Goal: Task Accomplishment & Management: Complete application form

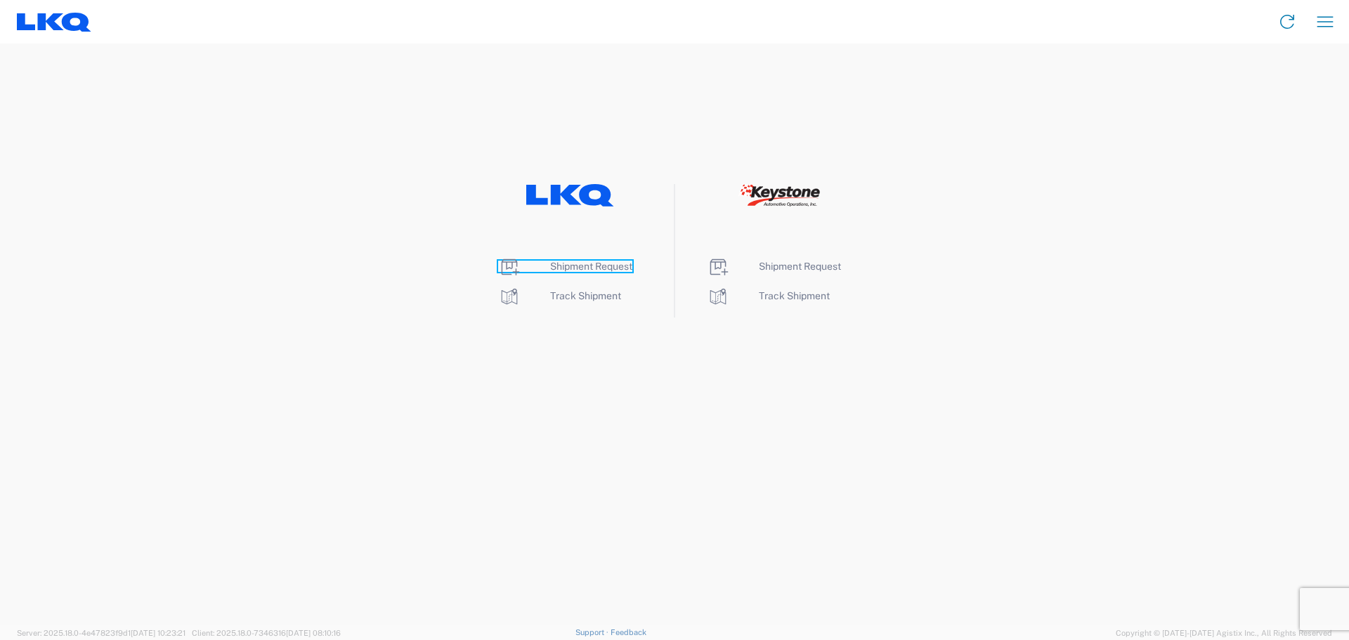
click at [581, 267] on span "Shipment Request" at bounding box center [591, 266] width 82 height 11
click at [577, 268] on span "Shipment Request" at bounding box center [591, 266] width 82 height 11
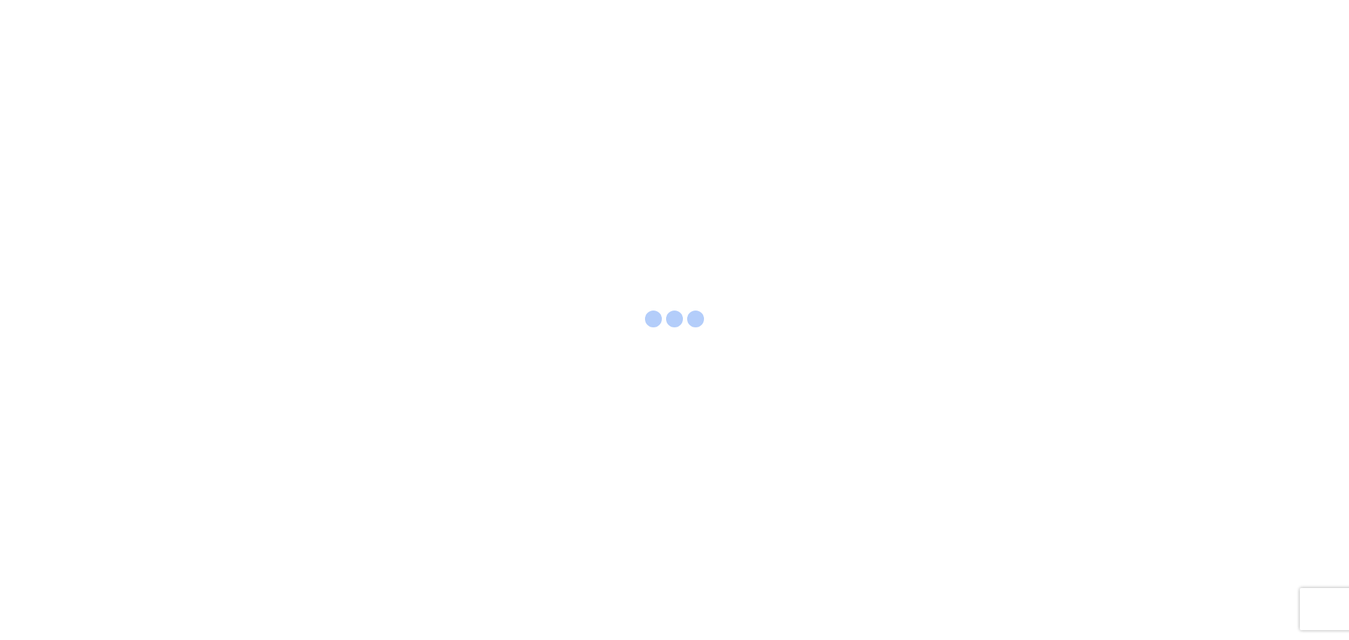
select select "FULL"
select select "LBS"
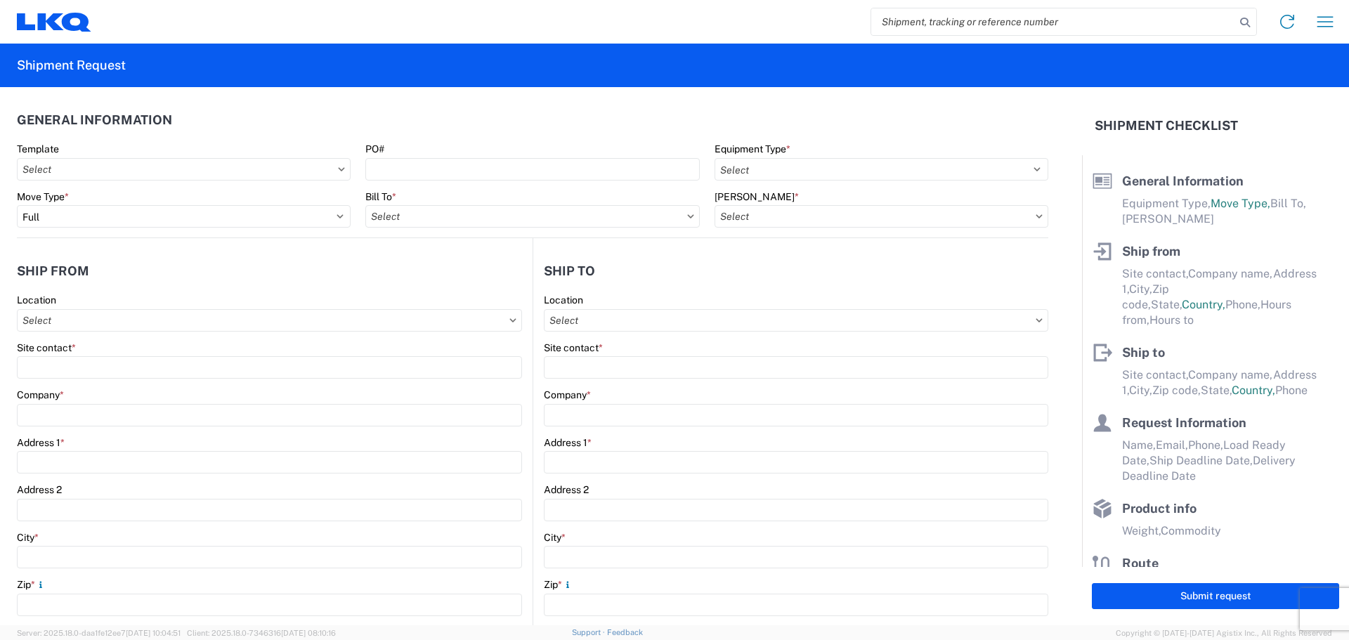
click at [338, 167] on icon at bounding box center [341, 169] width 7 height 4
click at [238, 171] on input "Template" at bounding box center [184, 169] width 334 height 22
type input "1712"
click at [183, 235] on div "1712_New Braunfels_1760_Houston" at bounding box center [143, 232] width 246 height 22
type input "1712_New Braunfels_1760_Houston"
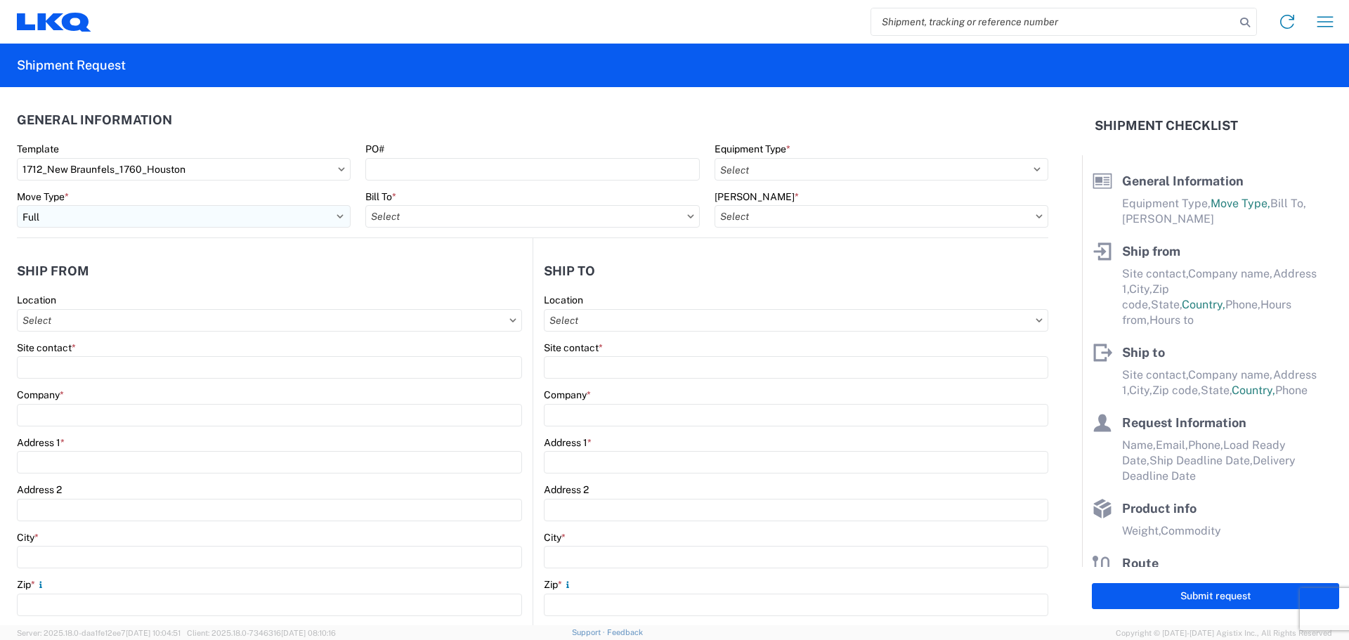
select select
type input "Shipping"
type input "LKQ Central [US_STATE] [PERSON_NAME]"
type input "[STREET_ADDRESS][PERSON_NAME]"
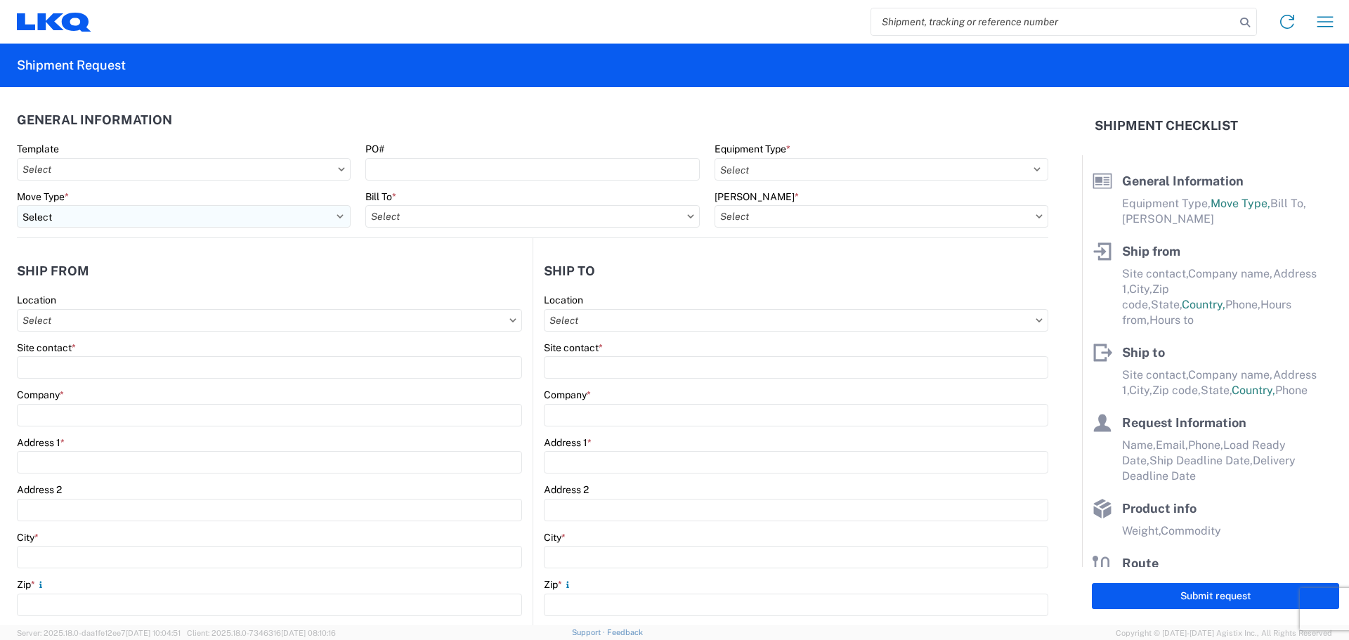
type input "New Braunfels"
type input "78130"
type input "Receiving"
type input "LKQ Best Core"
type input "[STREET_ADDRESS]"
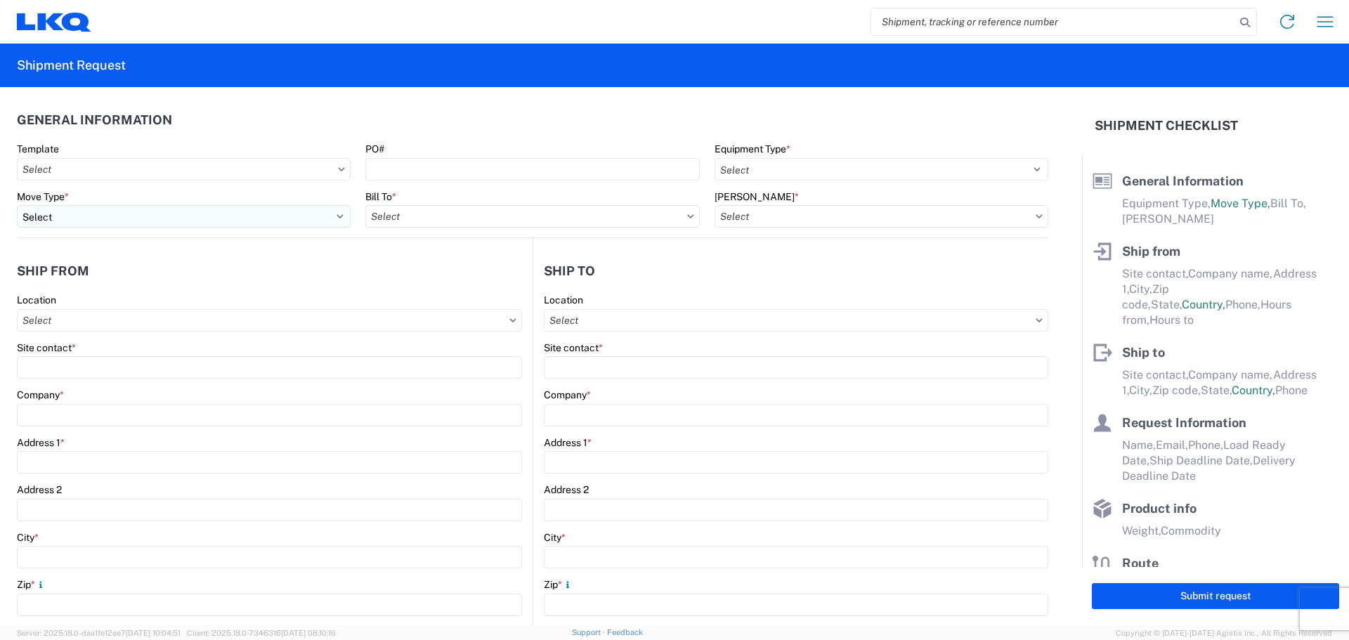
type input "[GEOGRAPHIC_DATA]"
type input "77038"
type input "[DATE]"
type input "42000"
type input "Engines, Transmissions"
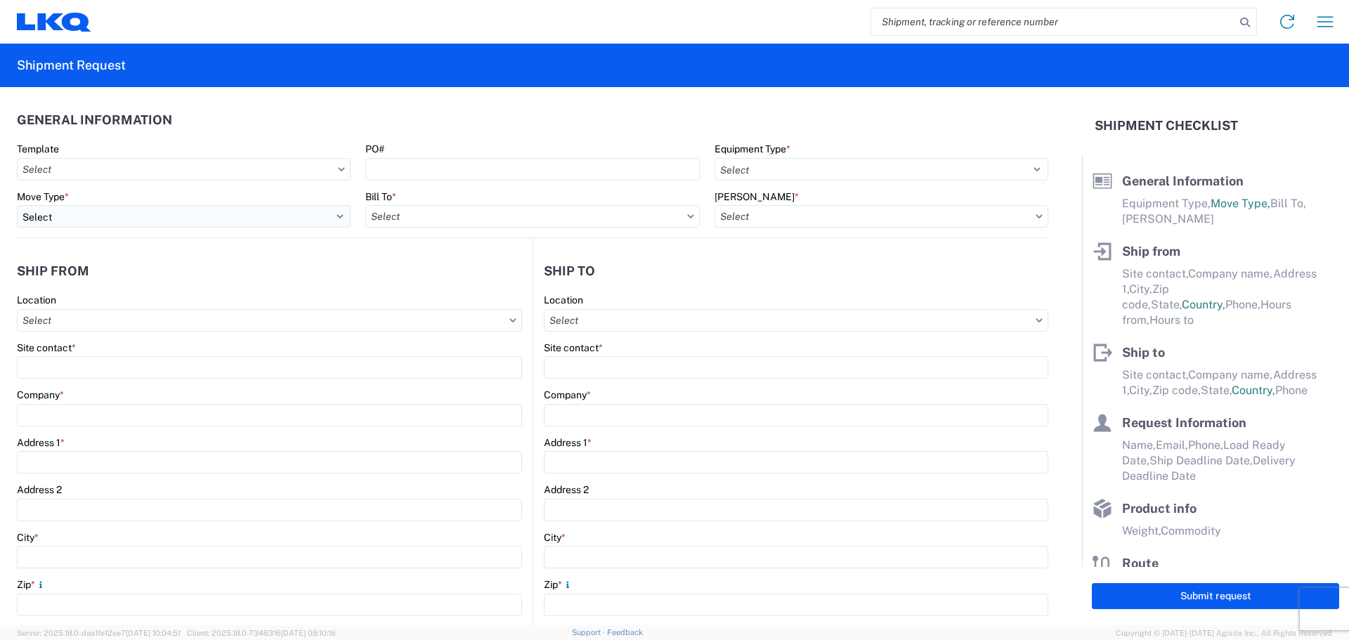
type input "1"
type input "12"
select select "IN"
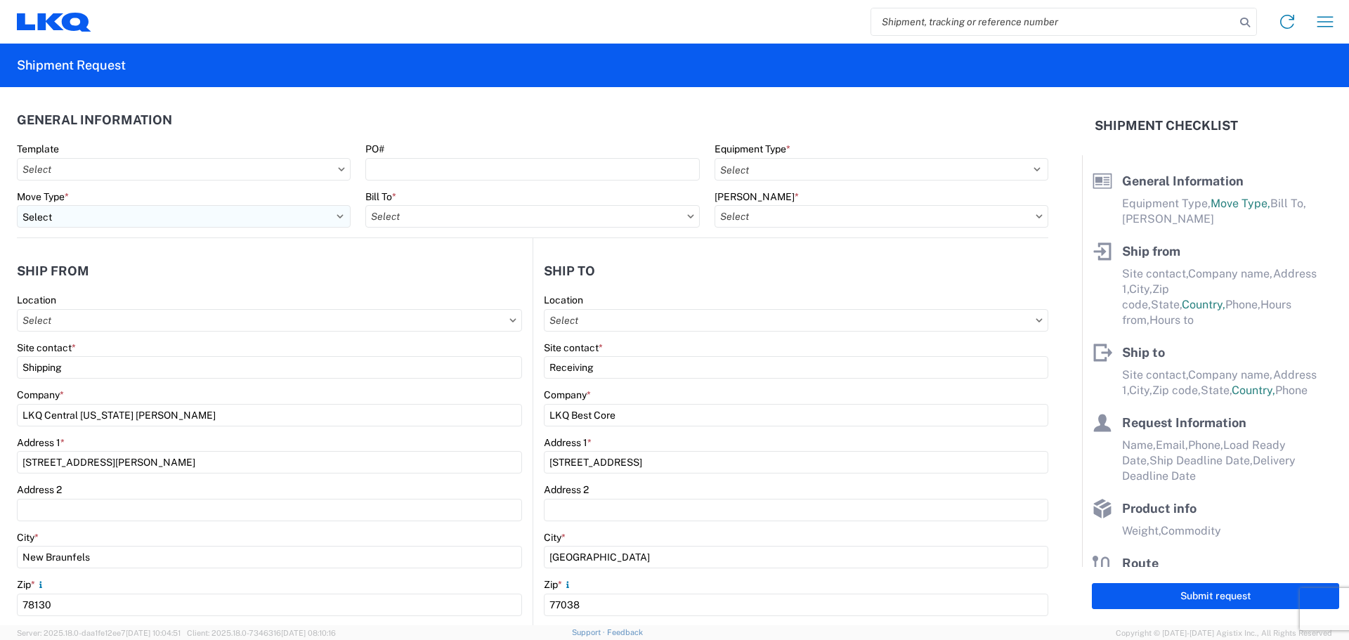
select select "[GEOGRAPHIC_DATA]"
select select "US"
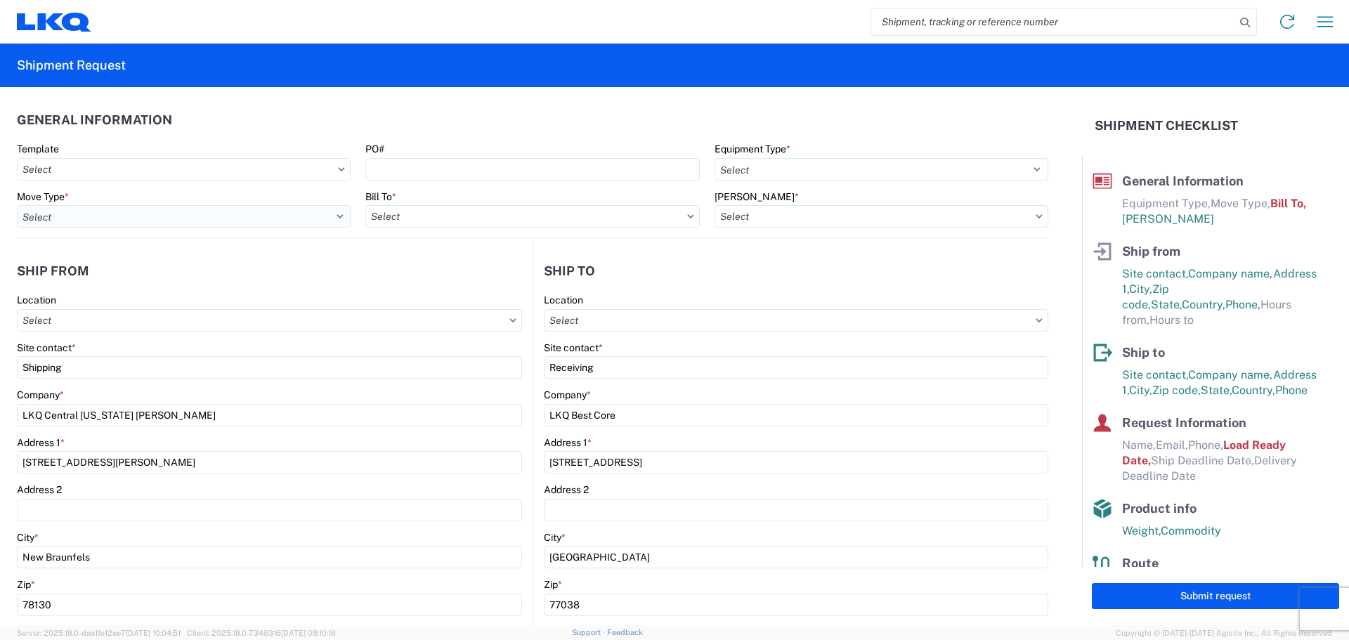
type input "1712 - LKQ Central [US_STATE] [PERSON_NAME]"
type input "1760 - LKQ Best Core"
type input "1760-1300-50180-0000 - 1760 Freight In - Cores"
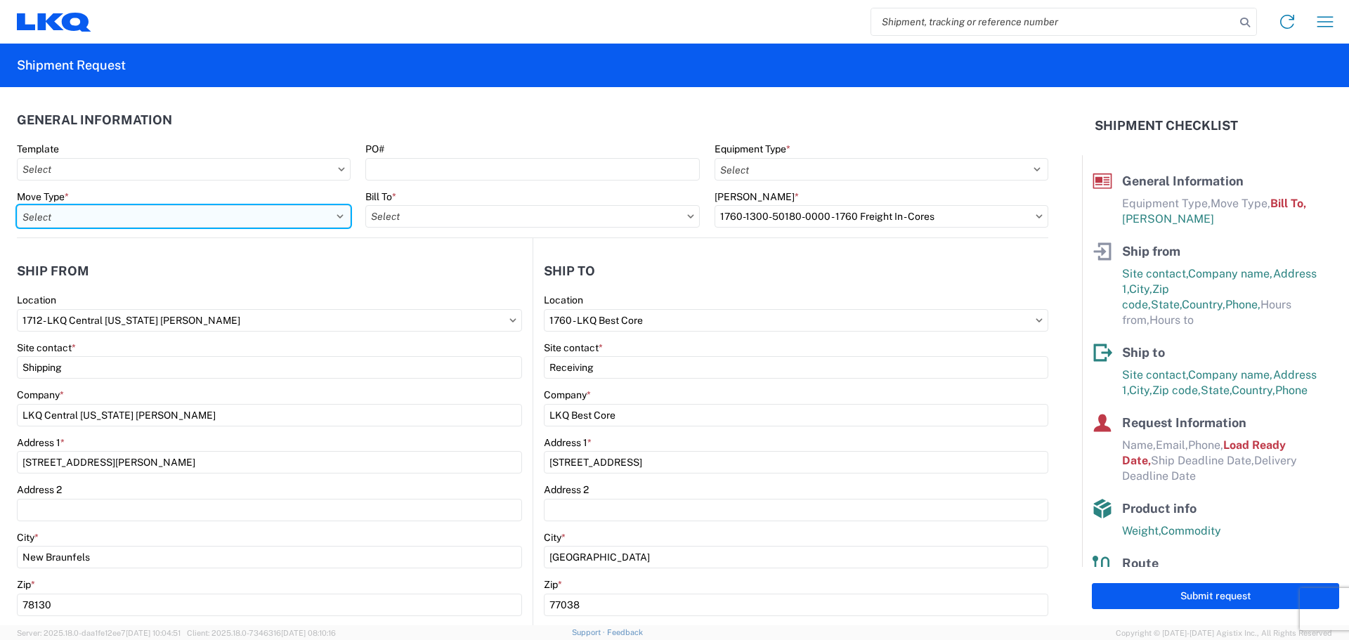
click at [331, 216] on select "Select Full Partial TL" at bounding box center [184, 216] width 334 height 22
select select "FULL"
click at [17, 205] on select "Select Full Partial TL" at bounding box center [184, 216] width 334 height 22
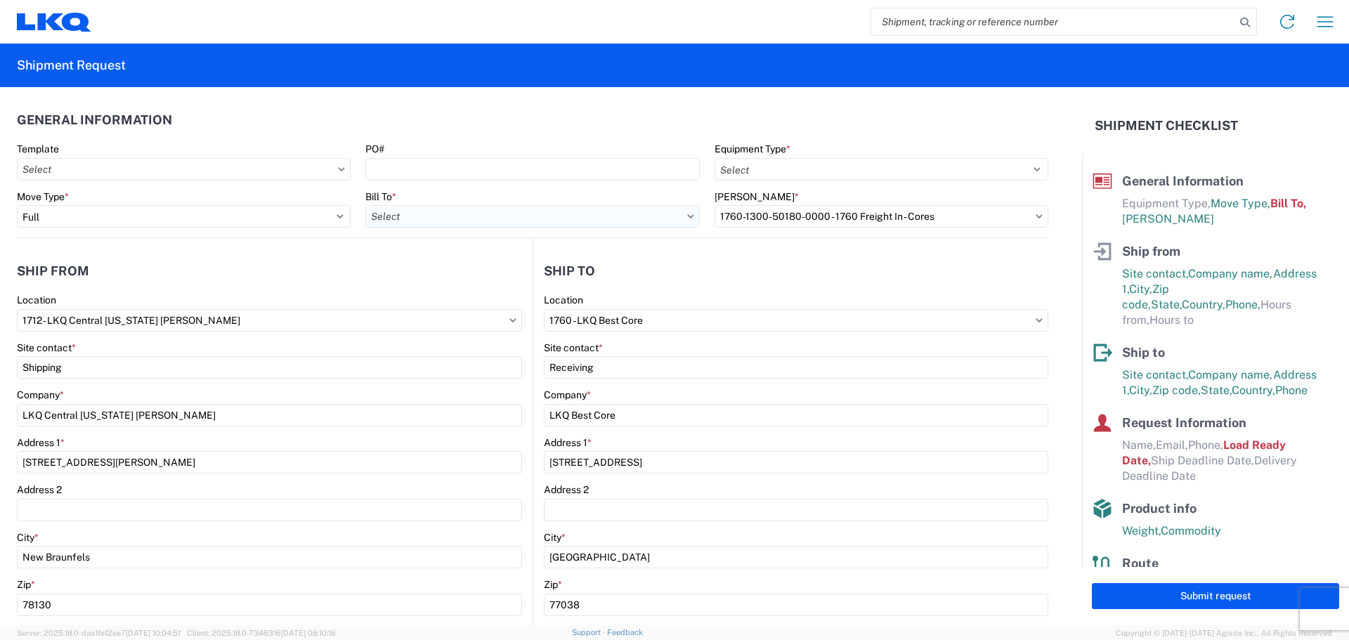
click at [512, 221] on input "Bill To *" at bounding box center [532, 216] width 334 height 22
type input "1"
type input "1760"
click at [500, 286] on div "1760 - LKQ Best Core" at bounding box center [488, 279] width 246 height 22
type input "1760 - LKQ Best Core"
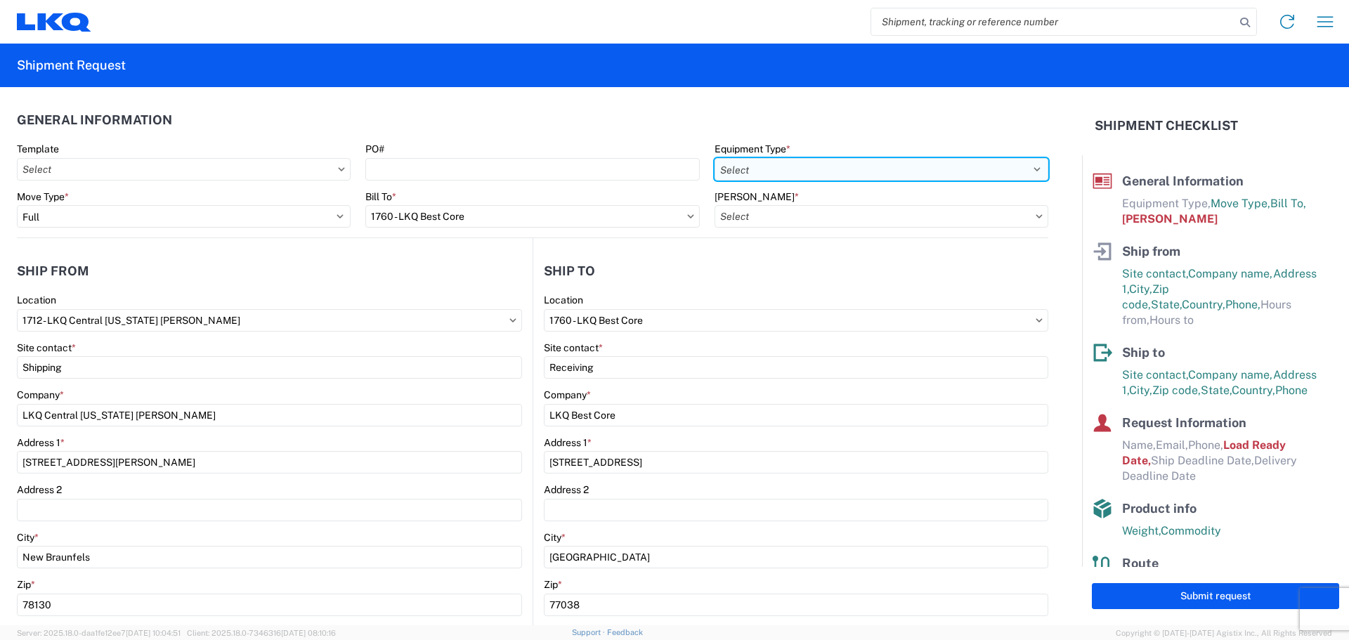
click at [817, 172] on select "Select 53’ Dry Van Flatbed Dropdeck (van) Lowboy (flatbed) Rail" at bounding box center [882, 169] width 334 height 22
select select "STDV"
click at [715, 158] on select "Select 53’ Dry Van Flatbed Dropdeck (van) Lowboy (flatbed) Rail" at bounding box center [882, 169] width 334 height 22
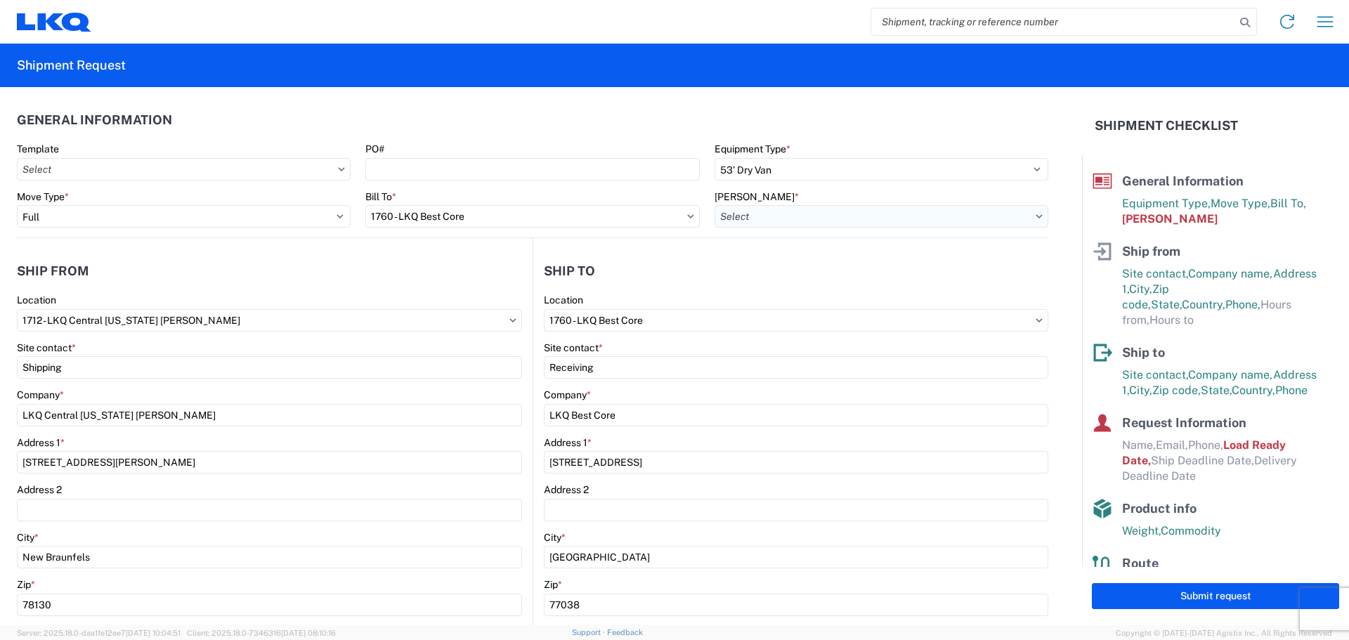
click at [794, 216] on input "[PERSON_NAME] *" at bounding box center [882, 216] width 334 height 22
click at [810, 276] on div "1760-1300-50180-0000 - 1760 Freight In - Cores" at bounding box center [834, 279] width 246 height 22
type input "1760-1300-50180-0000 - 1760 Freight In - Cores"
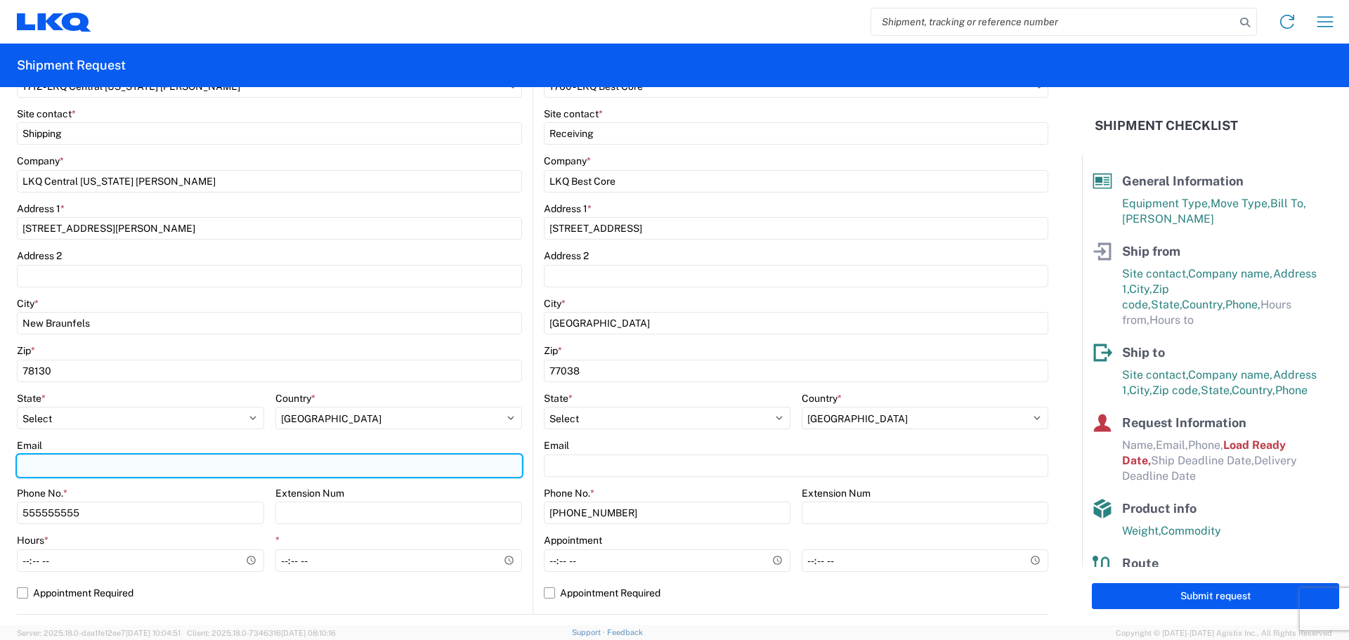
click at [111, 466] on input "Email" at bounding box center [269, 466] width 505 height 22
type input "[EMAIL_ADDRESS][DOMAIN_NAME]"
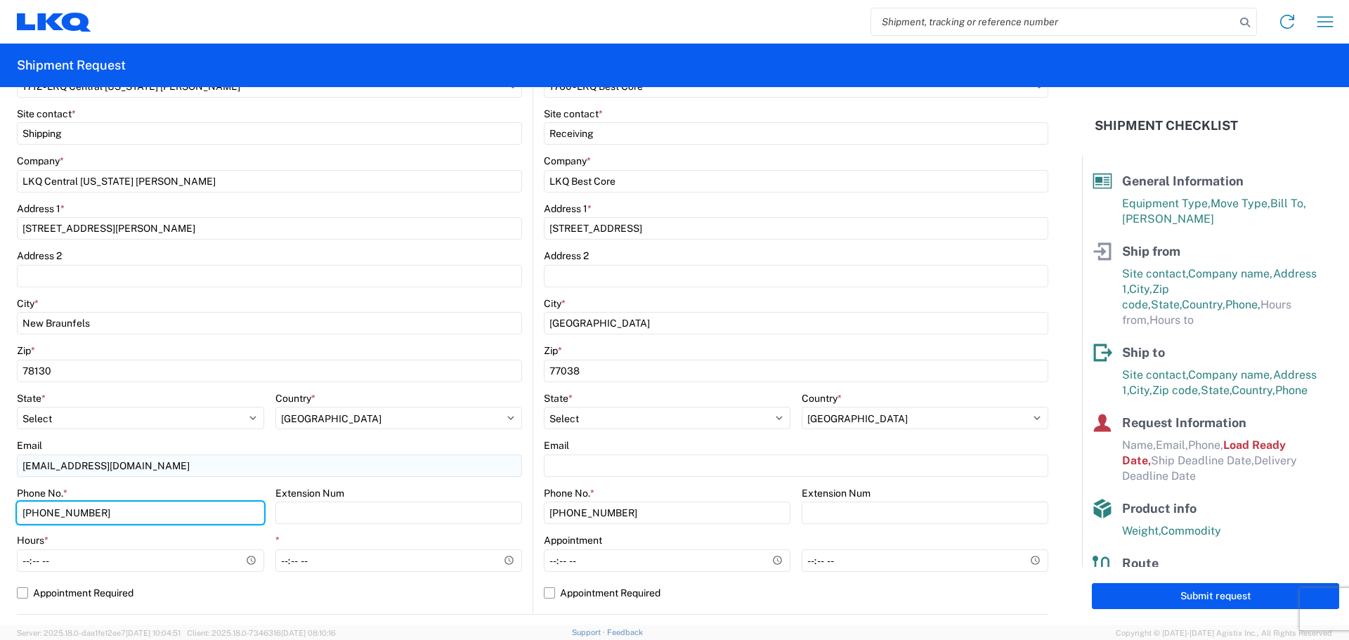
type input "[PHONE_NUMBER]"
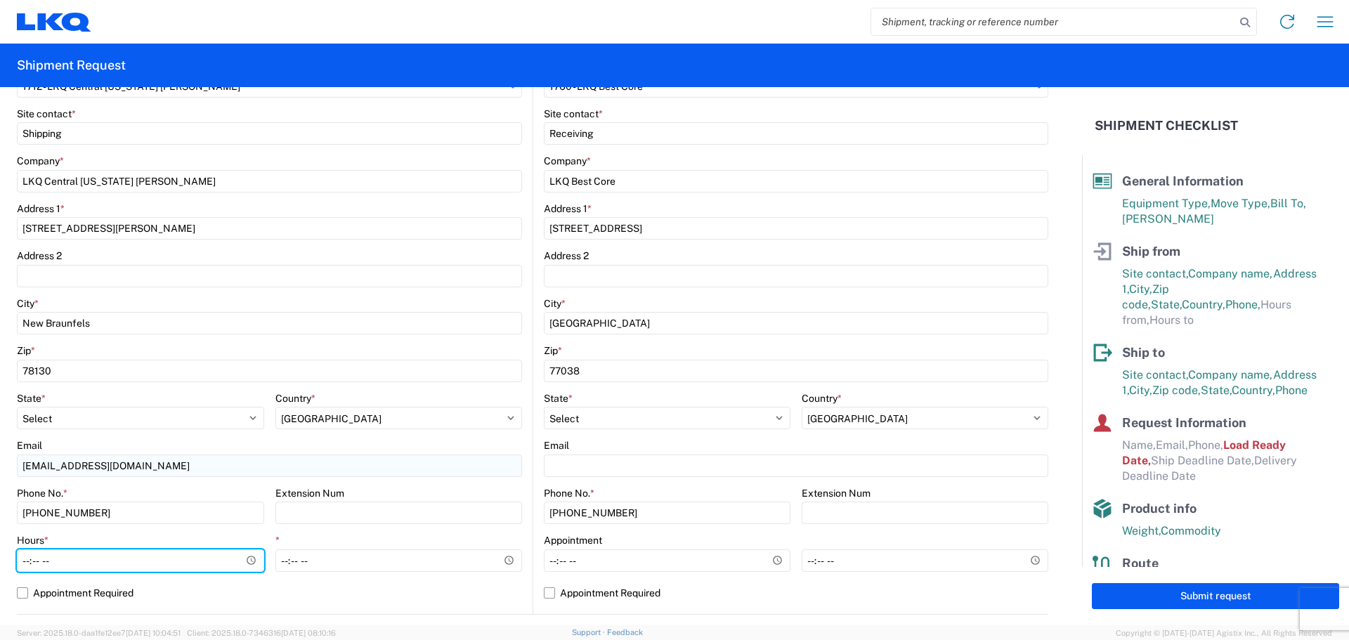
type input "08:00"
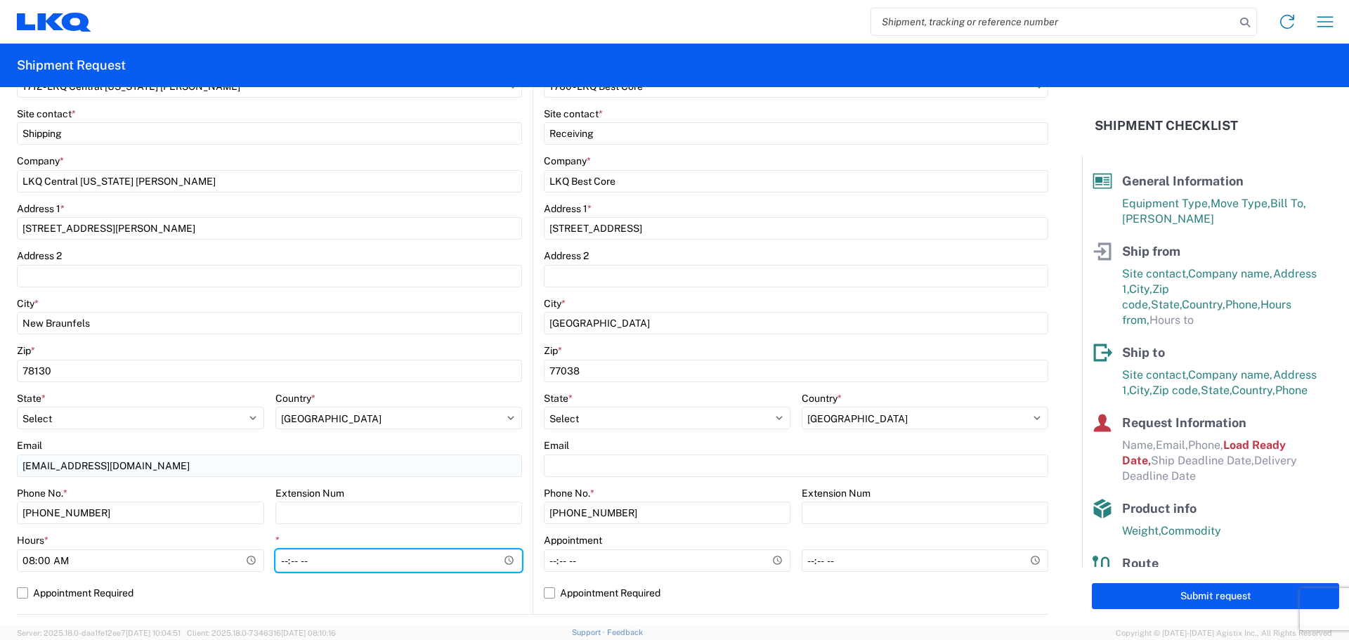
type input "12:00"
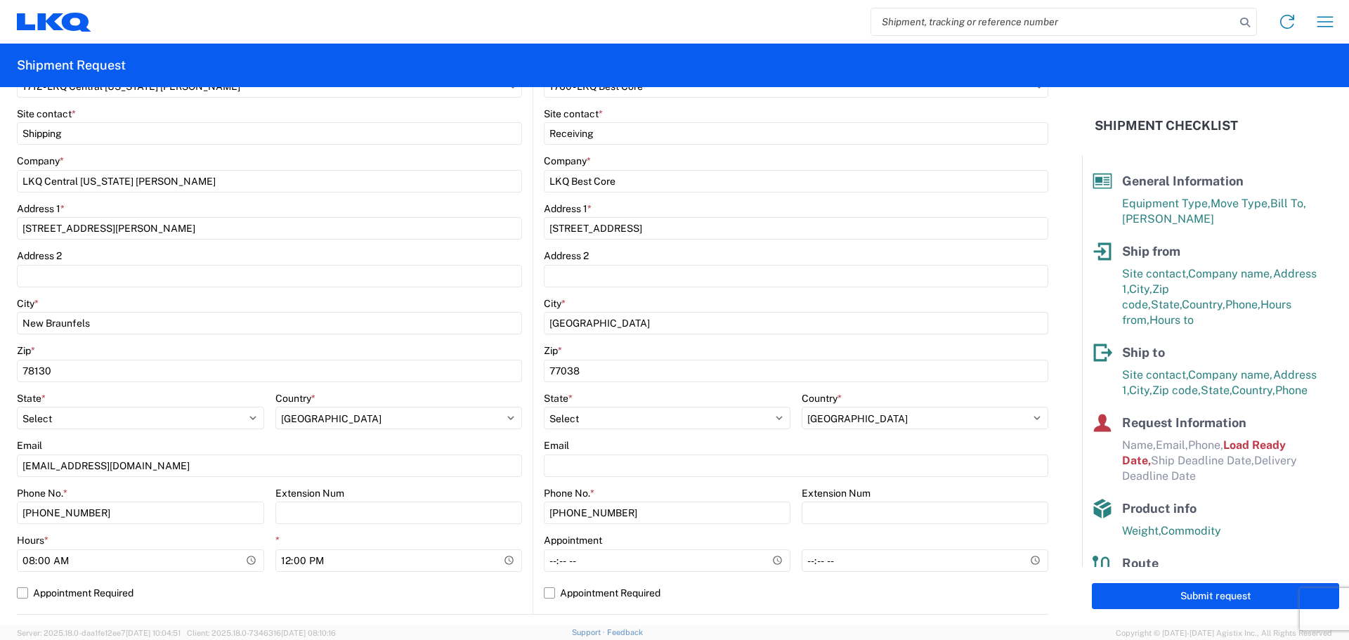
click at [119, 436] on agx-form-control-wrapper-v2 "State * Select [US_STATE] [US_STATE] [US_STATE] [US_STATE] Armed Forces America…" at bounding box center [140, 416] width 247 height 48
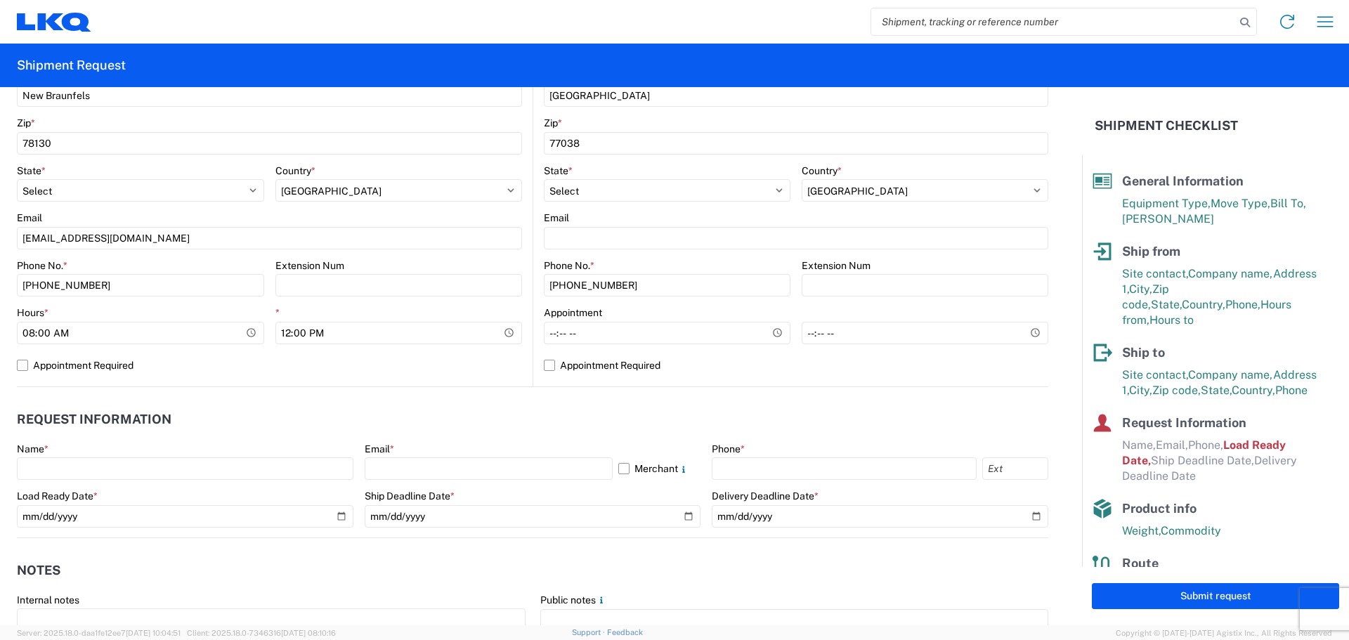
scroll to position [469, 0]
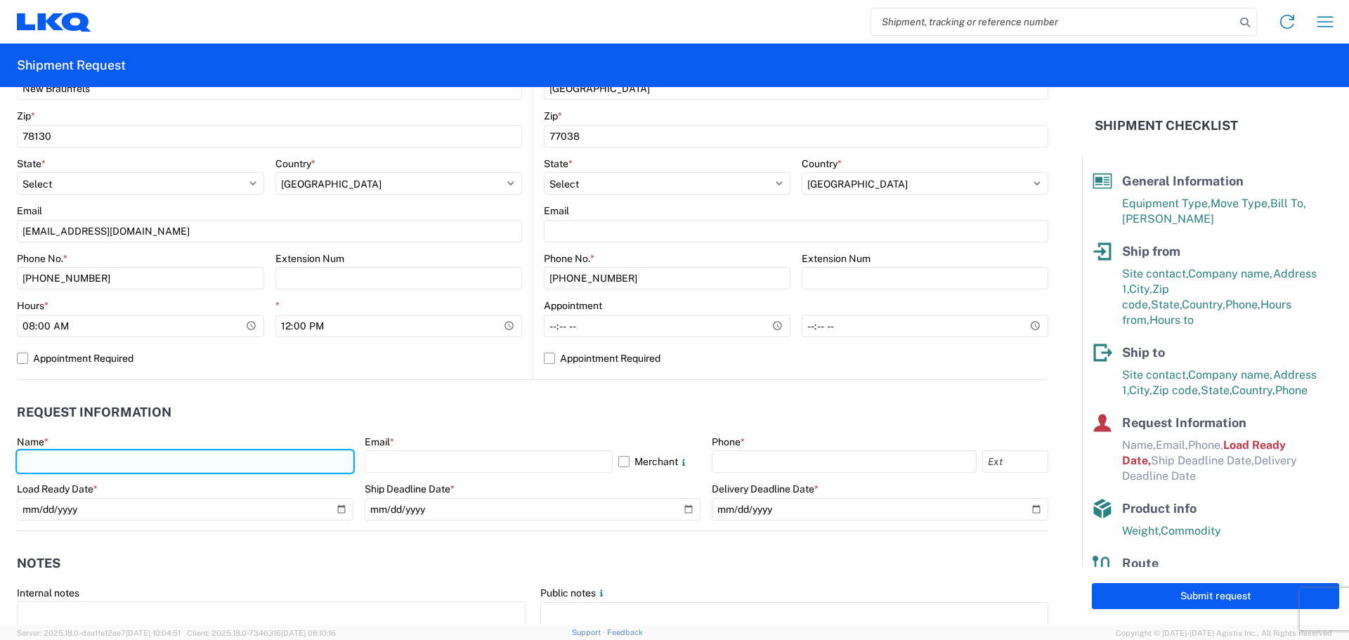
click at [138, 466] on input "text" at bounding box center [185, 461] width 337 height 22
type input "[PERSON_NAME]"
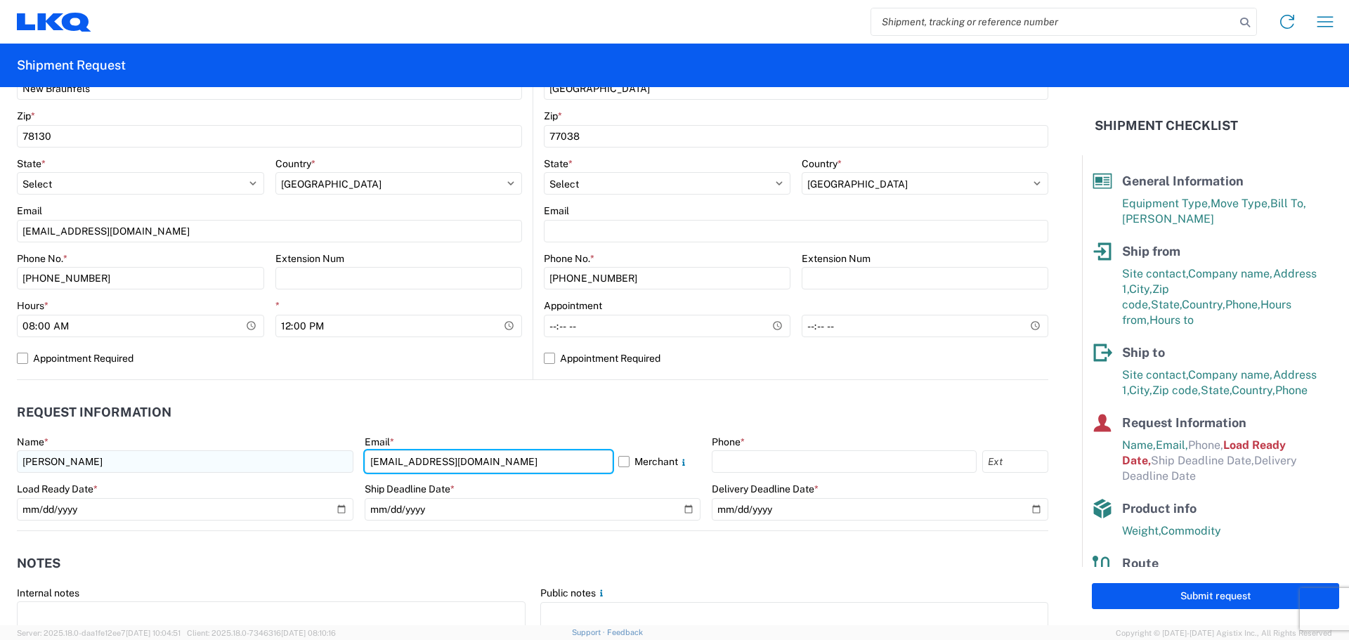
type input "[EMAIL_ADDRESS][DOMAIN_NAME]"
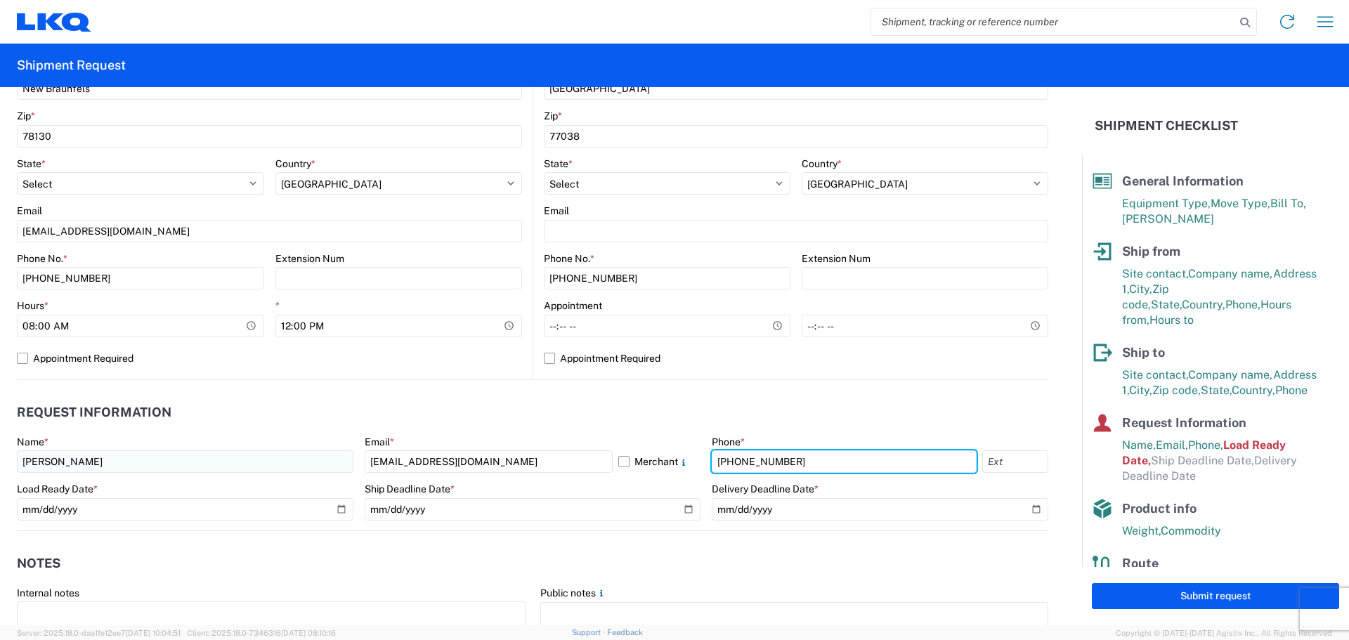
type input "[PHONE_NUMBER]"
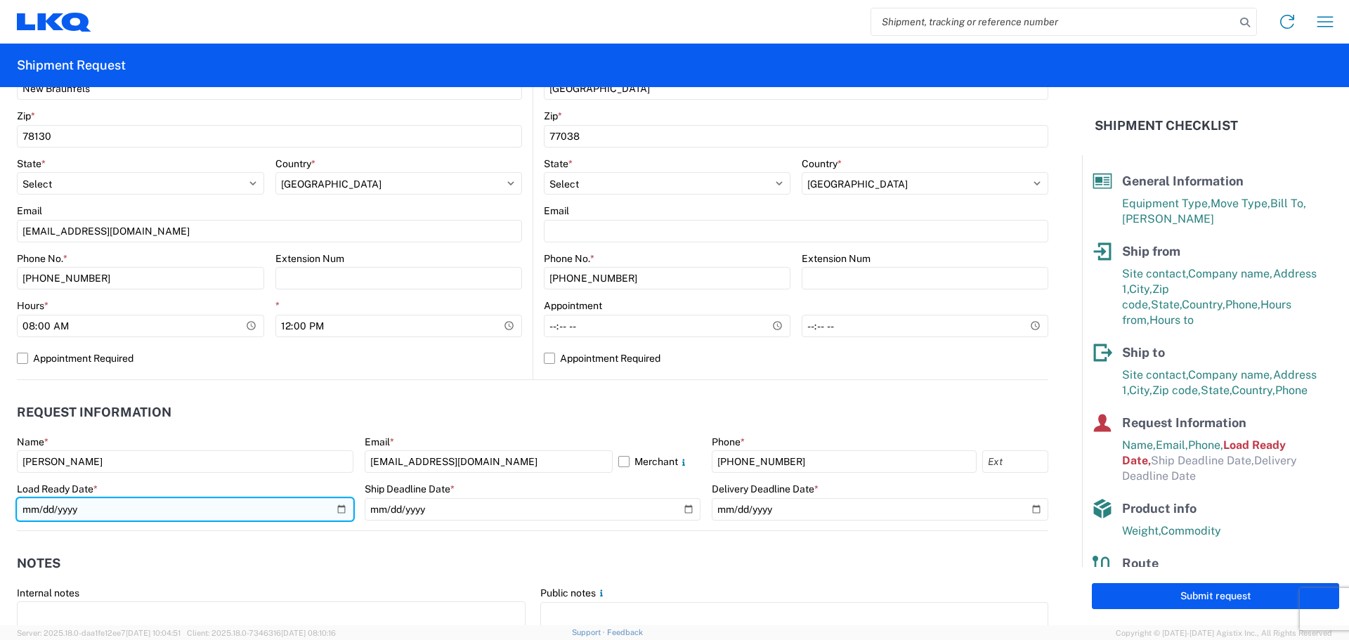
click at [334, 514] on input "[DATE]" at bounding box center [185, 509] width 337 height 22
type input "[DATE]"
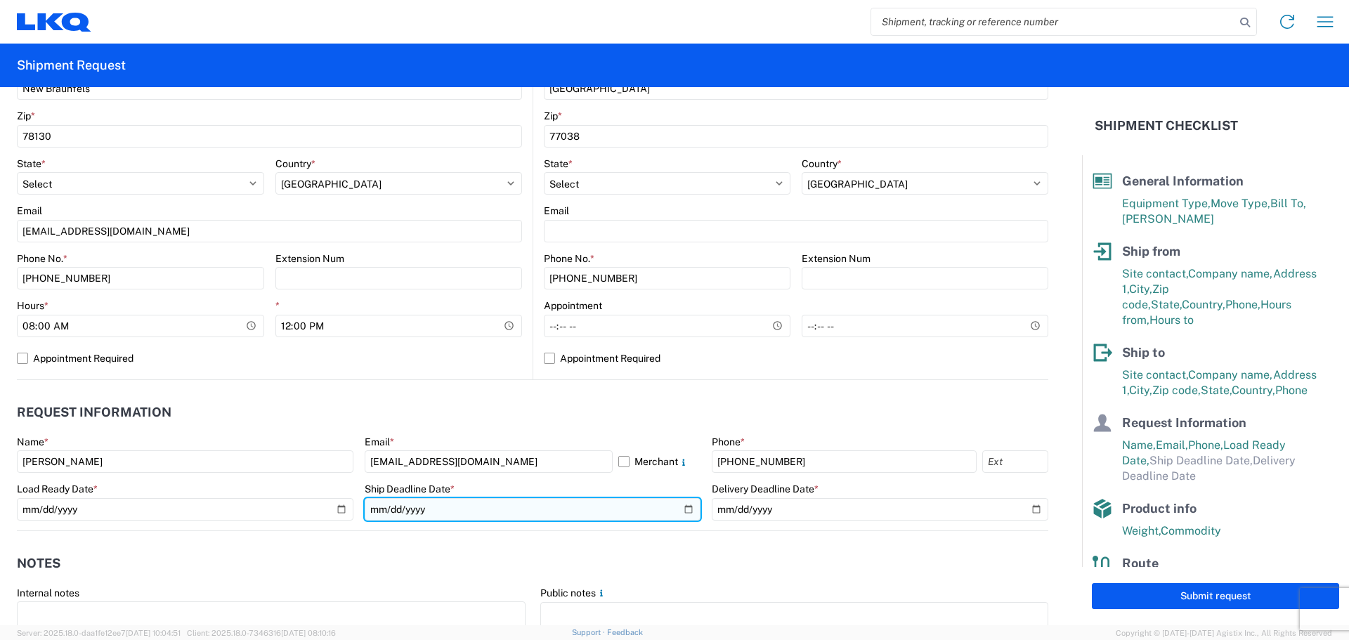
click at [680, 505] on input "date" at bounding box center [533, 509] width 337 height 22
type input "[DATE]"
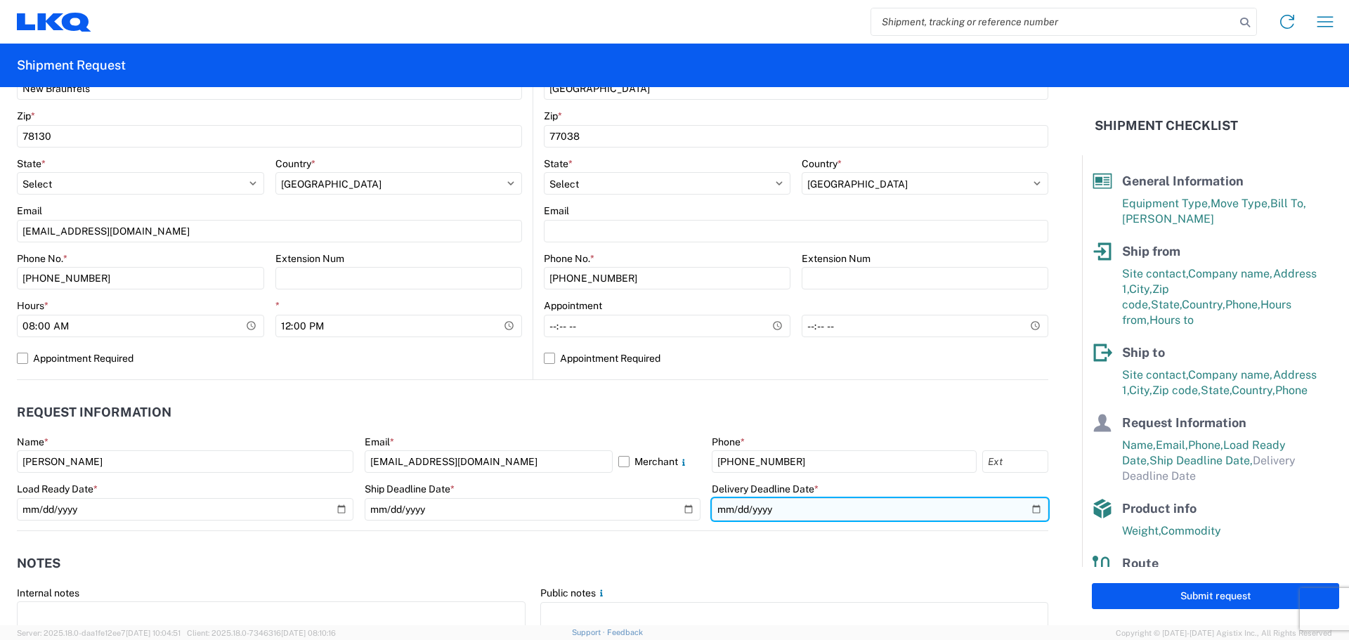
click at [1025, 507] on input "date" at bounding box center [880, 509] width 337 height 22
type input "[DATE]"
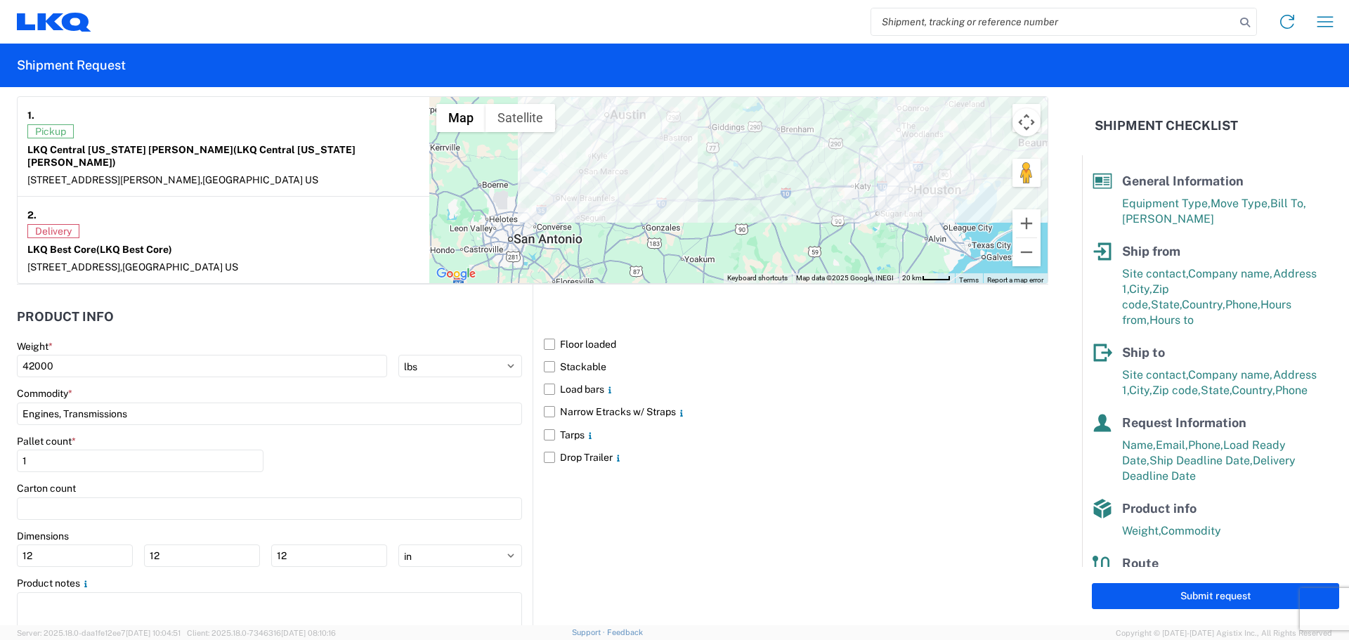
scroll to position [1148, 0]
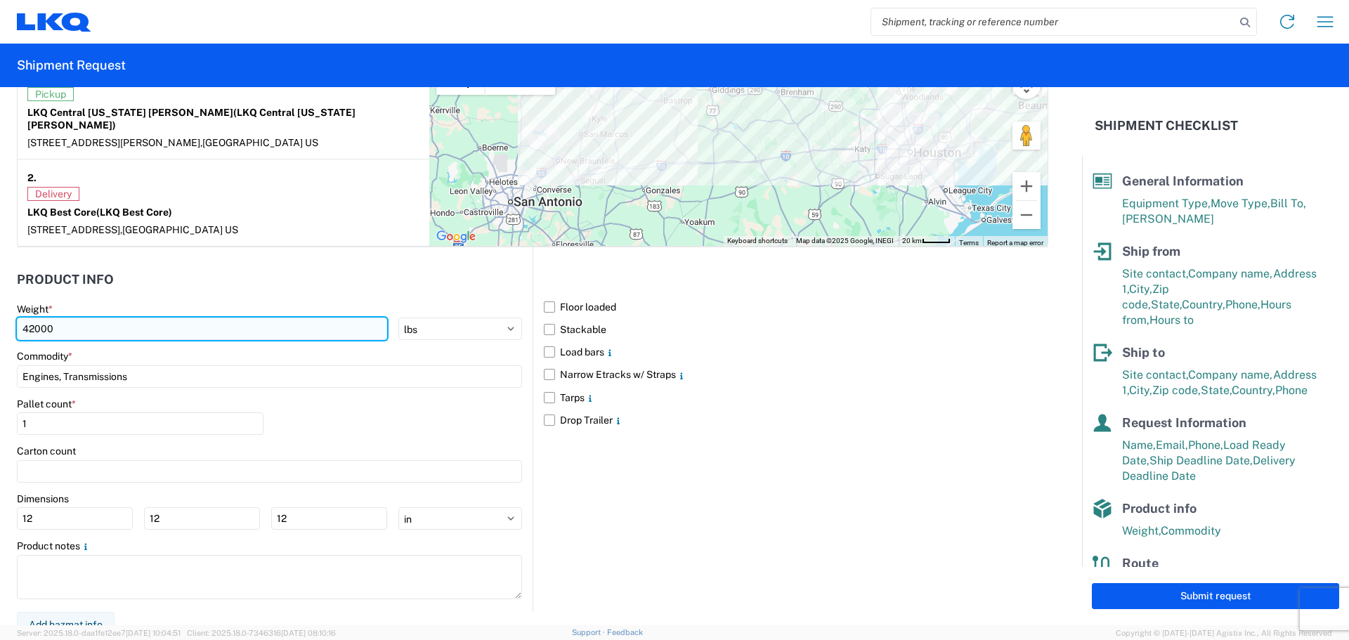
click at [109, 318] on input "42000" at bounding box center [202, 329] width 370 height 22
type input "4"
type input "34500"
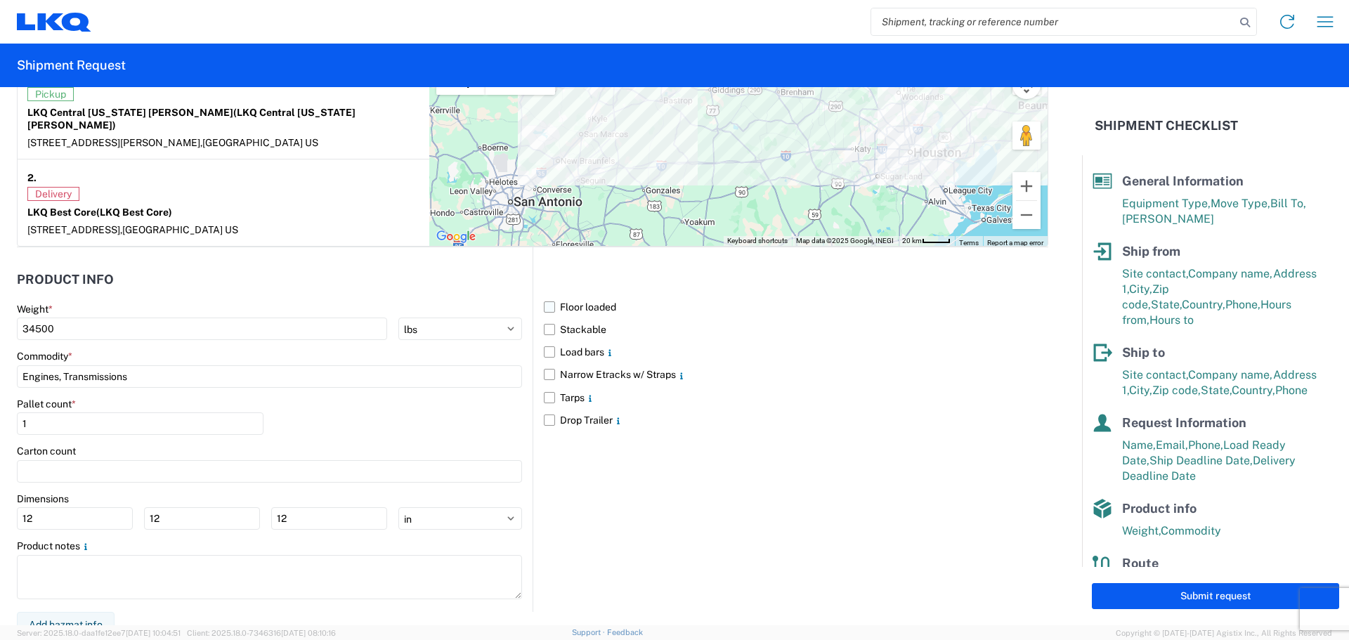
click at [546, 296] on label "Floor loaded" at bounding box center [796, 307] width 505 height 22
click at [0, 0] on input "Floor loaded" at bounding box center [0, 0] width 0 height 0
click at [546, 320] on label "Stackable" at bounding box center [796, 329] width 505 height 22
click at [0, 0] on input "Stackable" at bounding box center [0, 0] width 0 height 0
click at [150, 369] on input "Engines, Transmissions" at bounding box center [269, 376] width 505 height 22
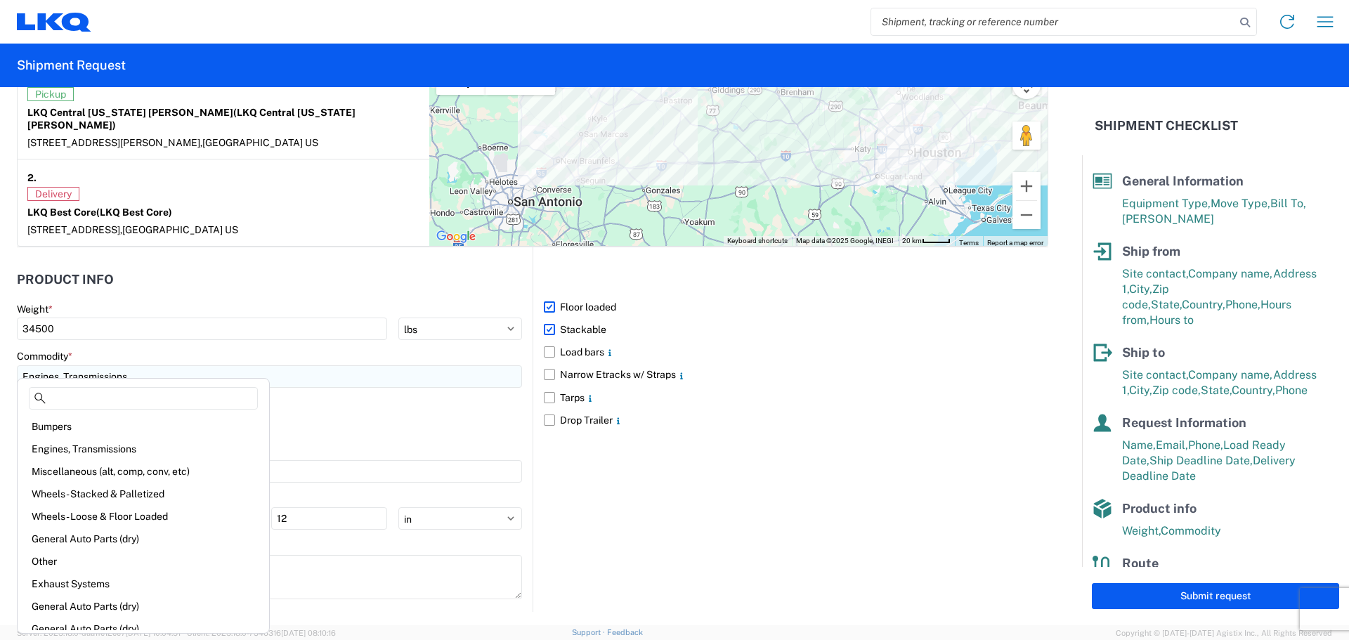
click at [181, 365] on input "Engines, Transmissions" at bounding box center [269, 376] width 505 height 22
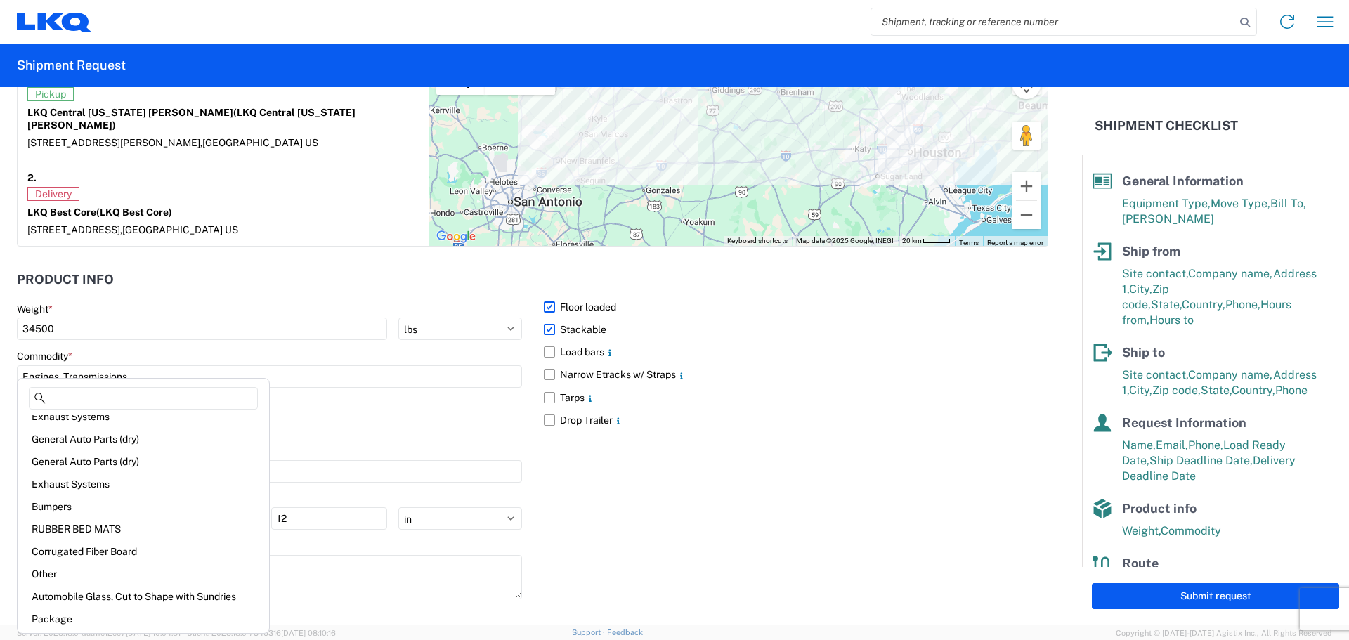
scroll to position [0, 0]
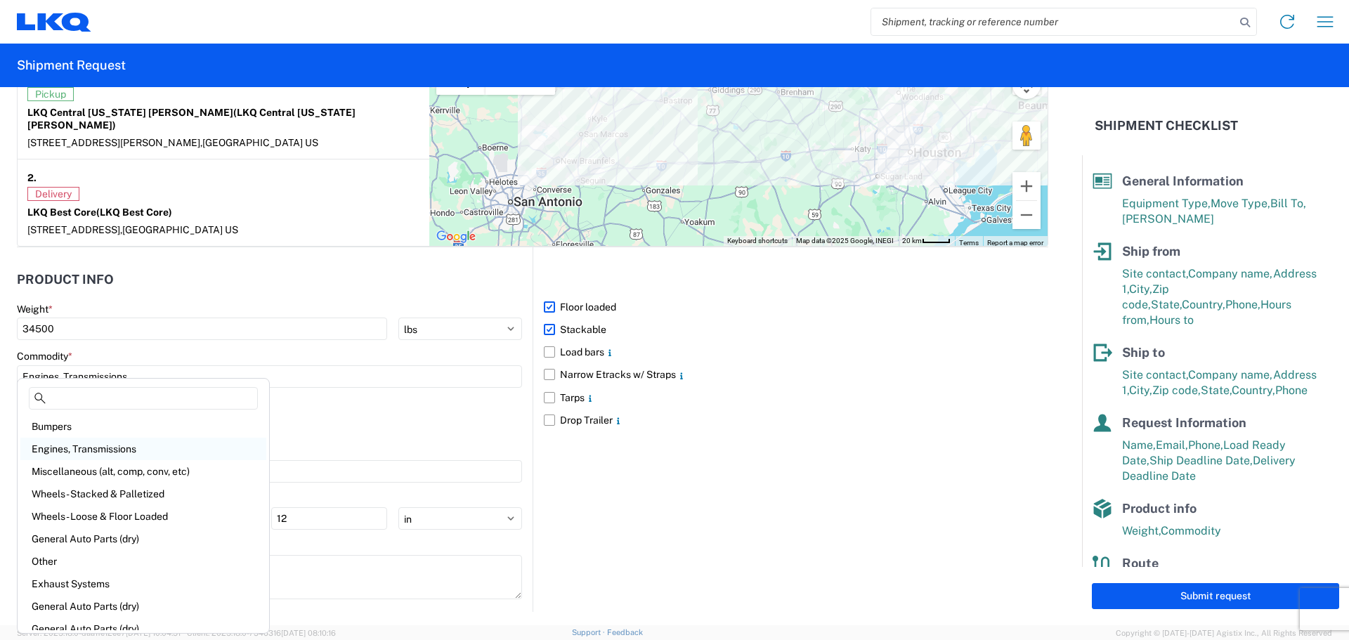
click at [138, 450] on div "Engines, Transmissions" at bounding box center [143, 449] width 246 height 22
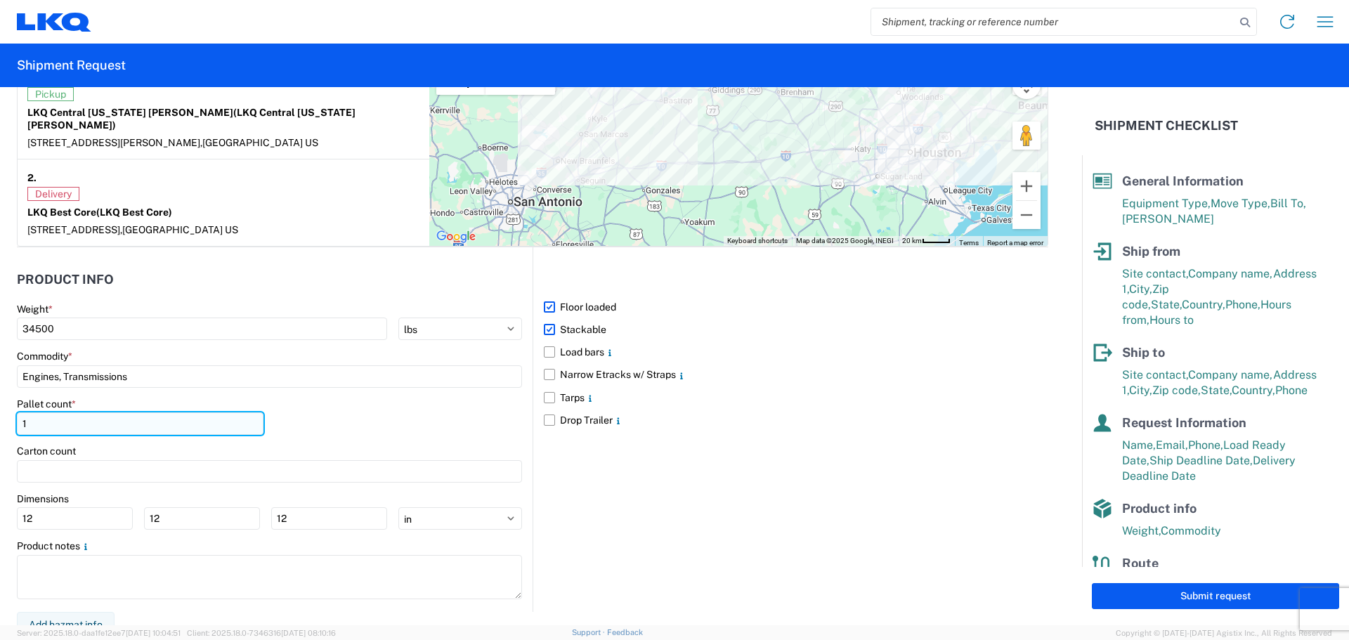
drag, startPoint x: 79, startPoint y: 419, endPoint x: 108, endPoint y: 412, distance: 29.0
click at [79, 419] on input "1" at bounding box center [140, 423] width 247 height 22
type input "34"
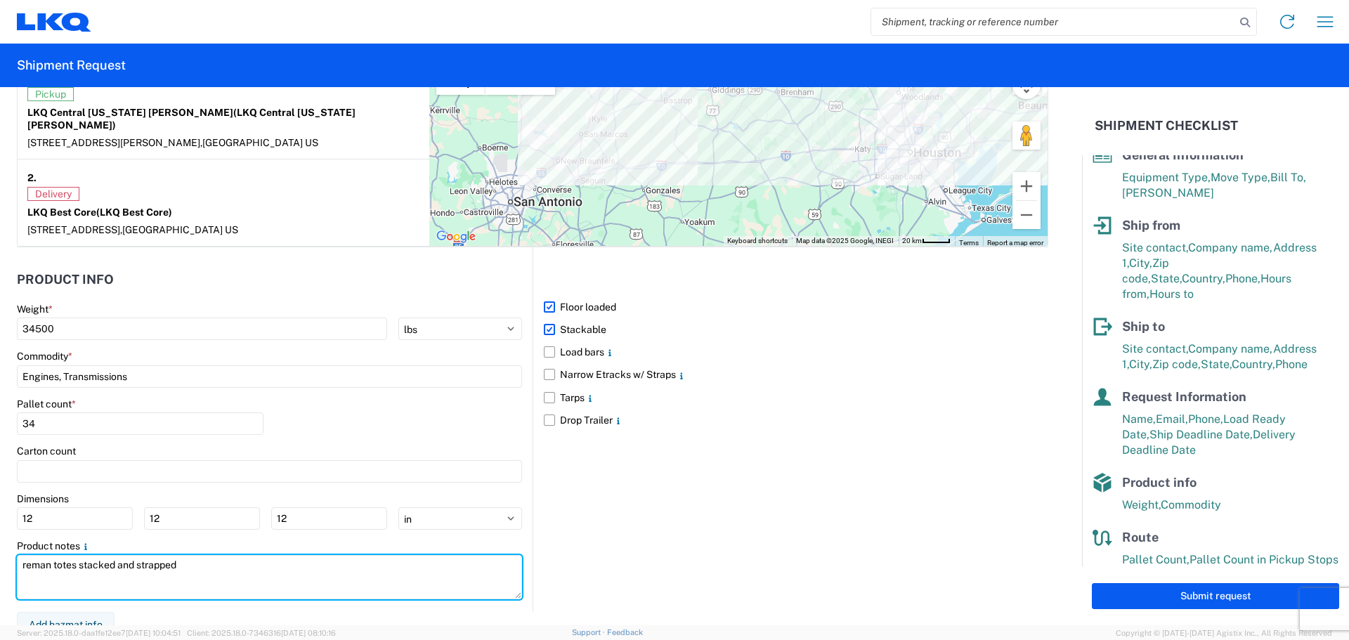
scroll to position [57, 0]
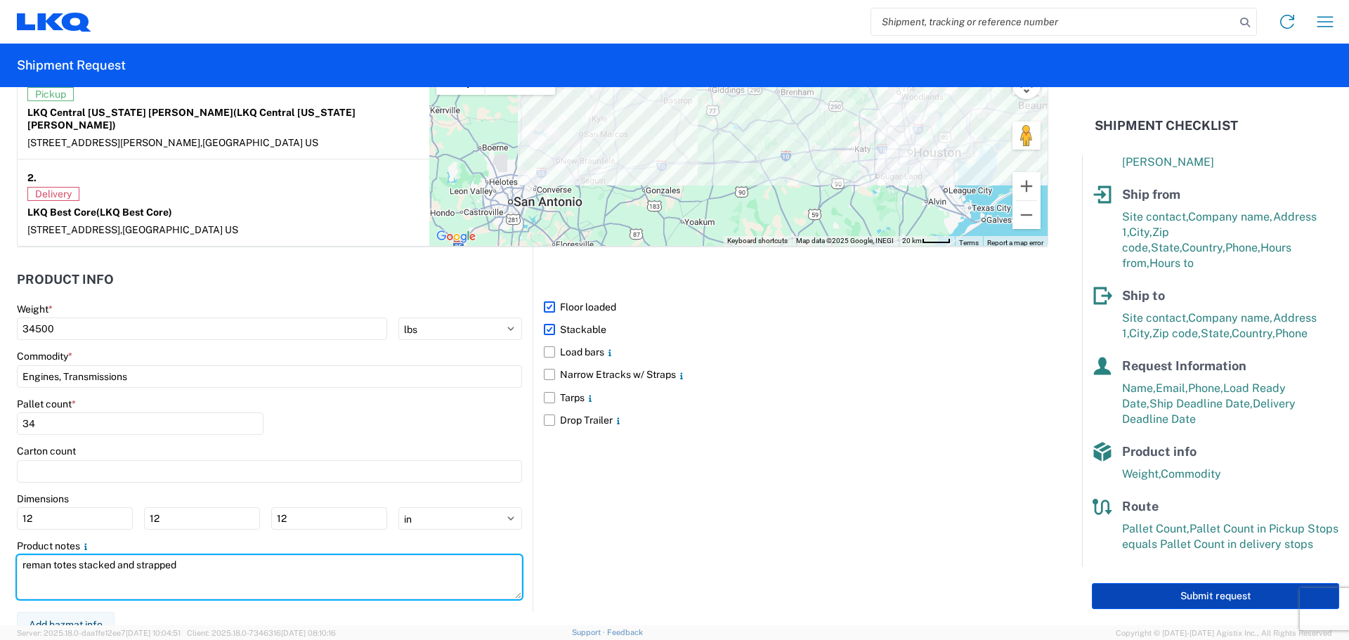
type textarea "reman totes stacked and strapped"
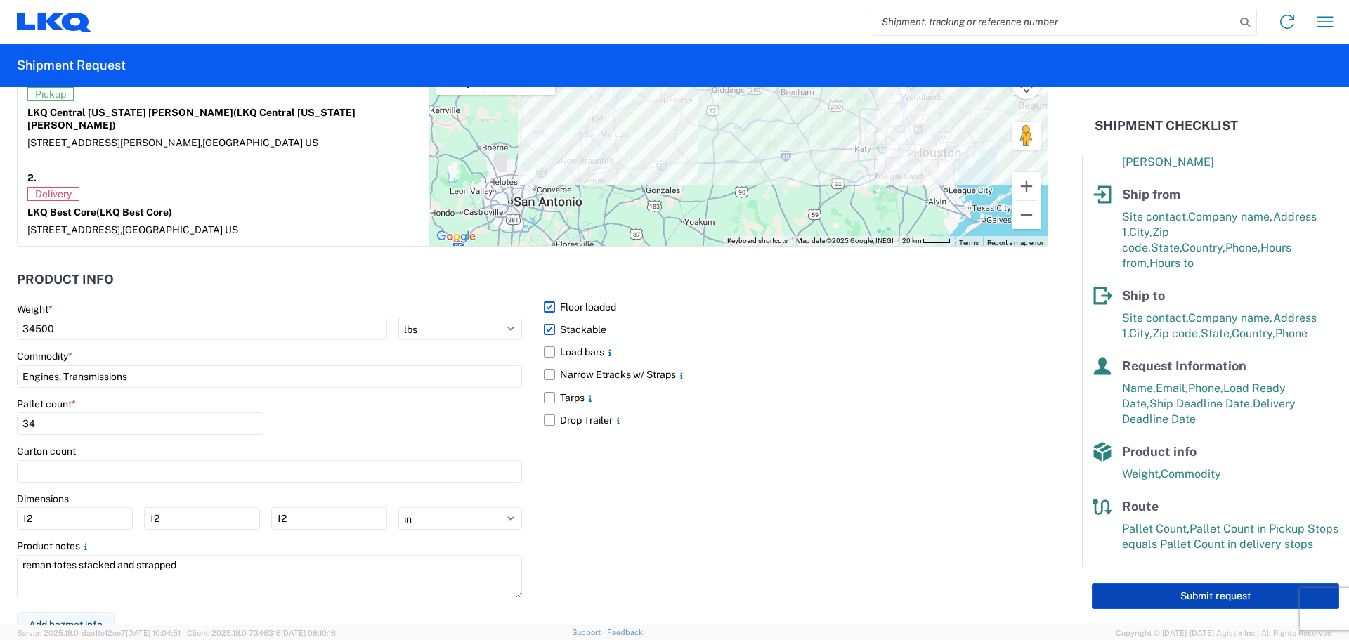
click at [1202, 594] on button "Submit request" at bounding box center [1215, 596] width 247 height 26
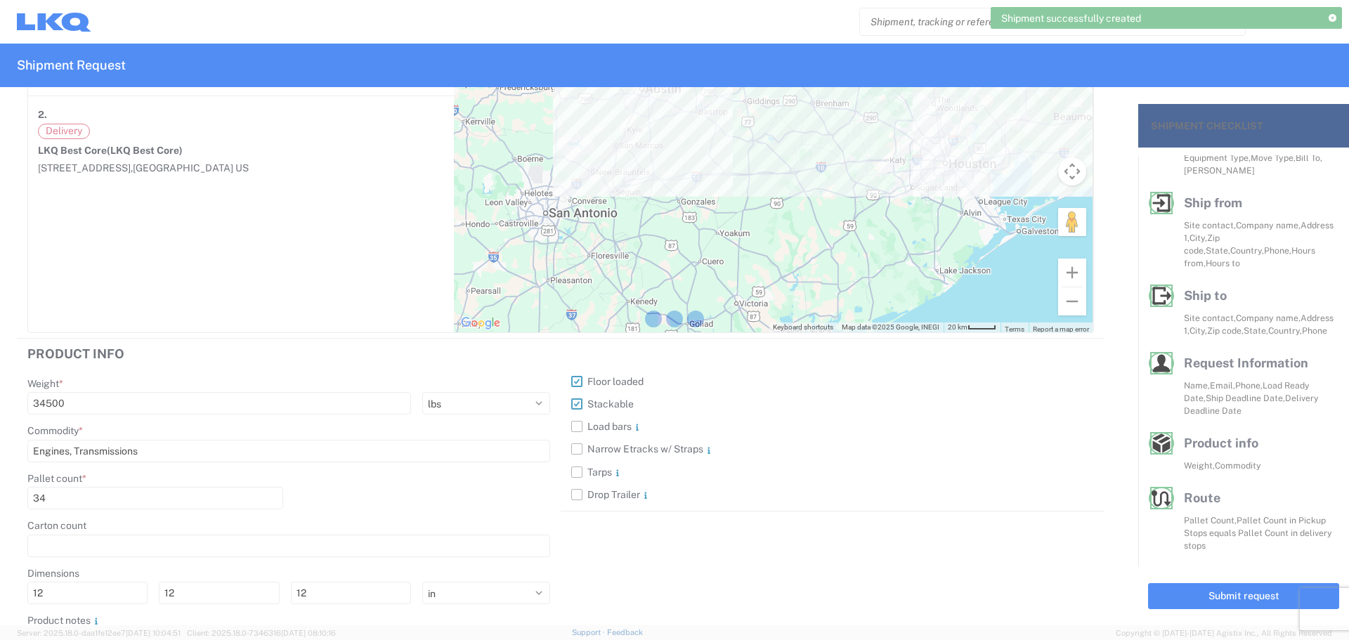
scroll to position [53, 0]
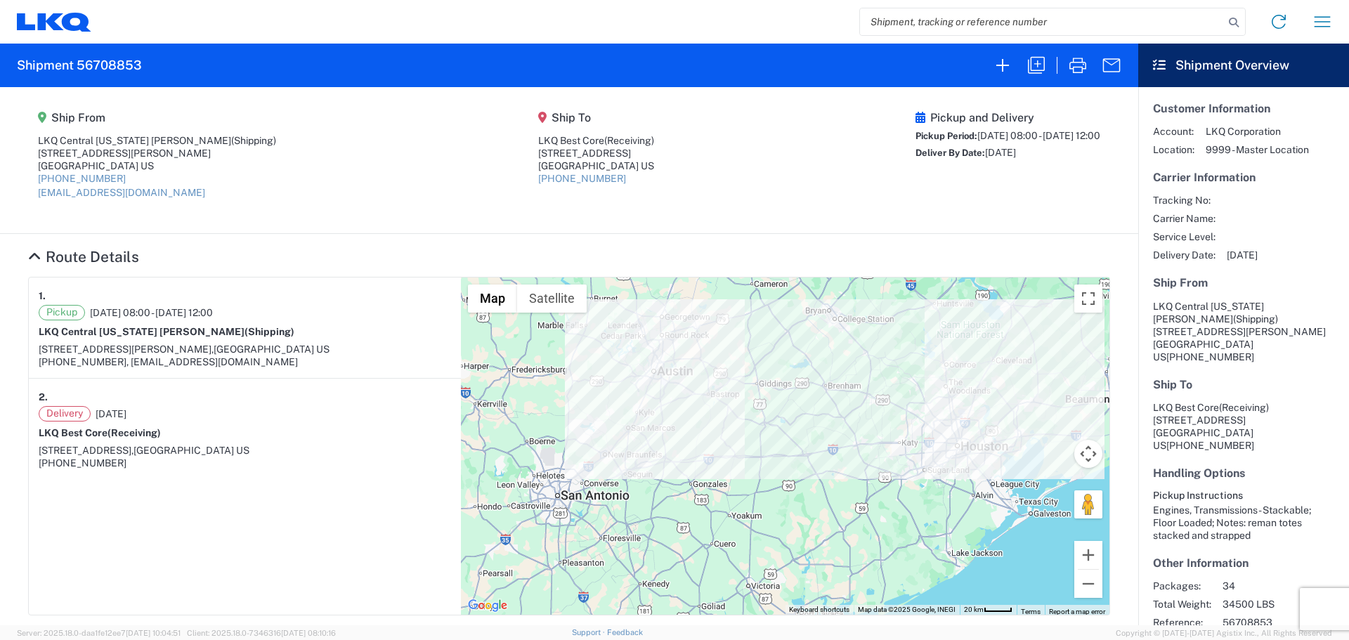
click at [58, 20] on icon at bounding box center [54, 22] width 74 height 19
